Goal: Entertainment & Leisure: Consume media (video, audio)

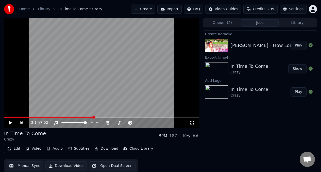
click at [301, 45] on button "Play" at bounding box center [298, 45] width 16 height 9
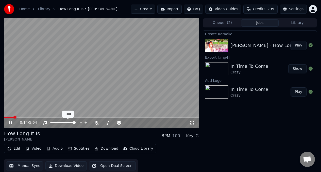
click at [59, 121] on div at bounding box center [67, 122] width 41 height 5
click at [61, 122] on span at bounding box center [55, 122] width 10 height 1
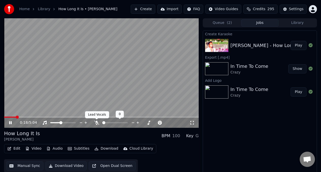
click at [97, 122] on icon at bounding box center [96, 122] width 5 height 4
click at [7, 116] on video at bounding box center [101, 72] width 194 height 109
click at [8, 116] on video at bounding box center [101, 72] width 194 height 109
click at [8, 117] on span at bounding box center [14, 116] width 20 height 1
click at [116, 122] on span at bounding box center [109, 122] width 14 height 1
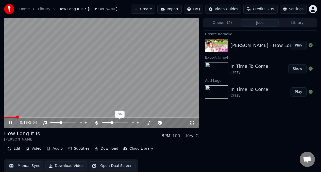
click at [111, 123] on span at bounding box center [106, 122] width 9 height 1
click at [110, 123] on span at bounding box center [110, 122] width 3 height 3
